Goal: Navigation & Orientation: Understand site structure

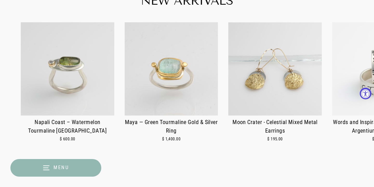
scroll to position [244, 0]
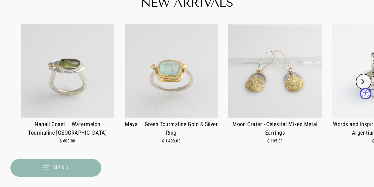
click at [360, 74] on button "Next" at bounding box center [364, 82] width 16 height 16
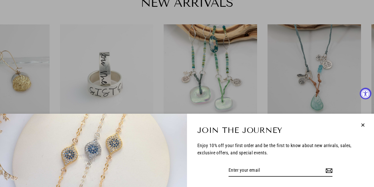
scroll to position [0, 312]
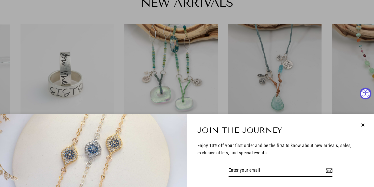
click at [362, 126] on icon "button" at bounding box center [362, 125] width 3 height 3
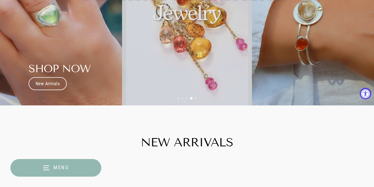
scroll to position [0, 0]
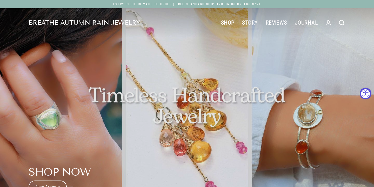
click at [243, 23] on link "STORY" at bounding box center [249, 22] width 23 height 13
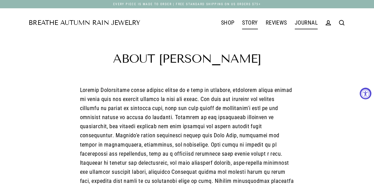
click at [310, 20] on link "JOURNAL" at bounding box center [306, 22] width 31 height 13
